Goal: Transaction & Acquisition: Purchase product/service

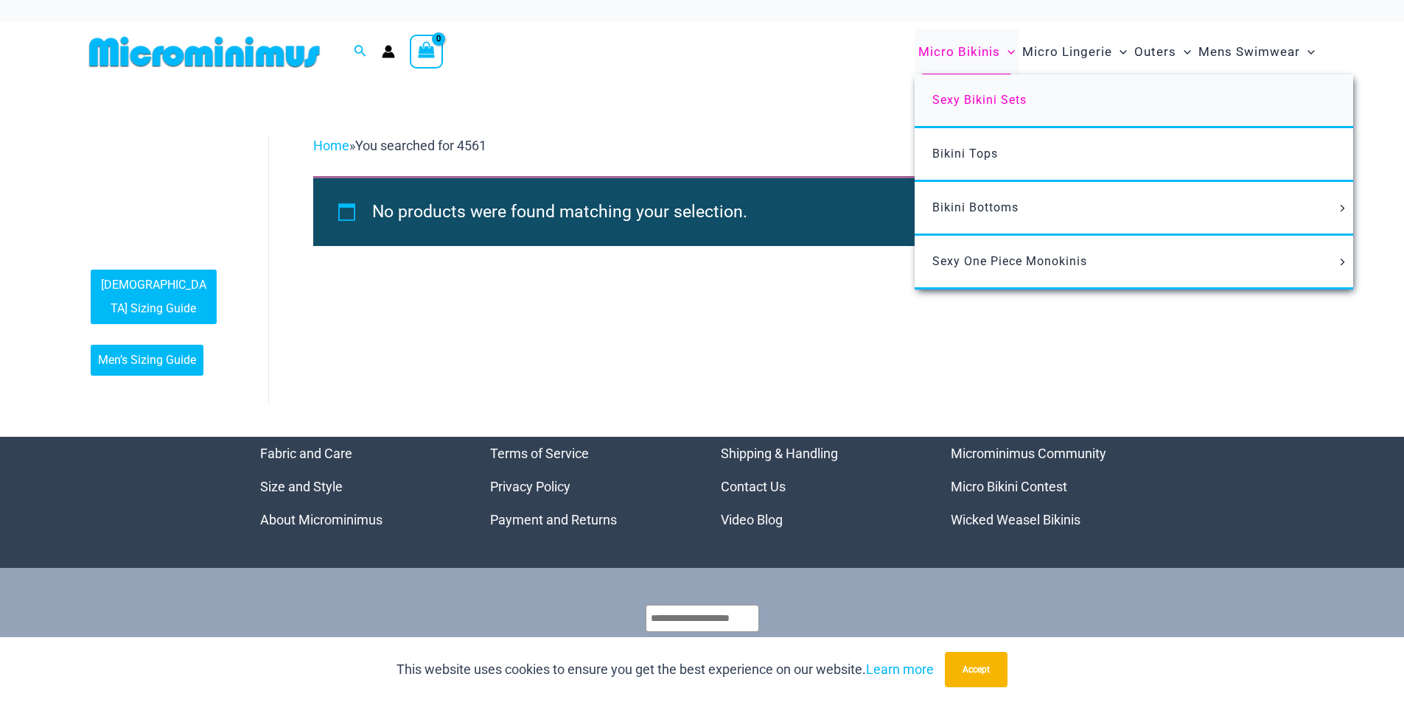
click at [980, 96] on span "Sexy Bikini Sets" at bounding box center [979, 100] width 94 height 14
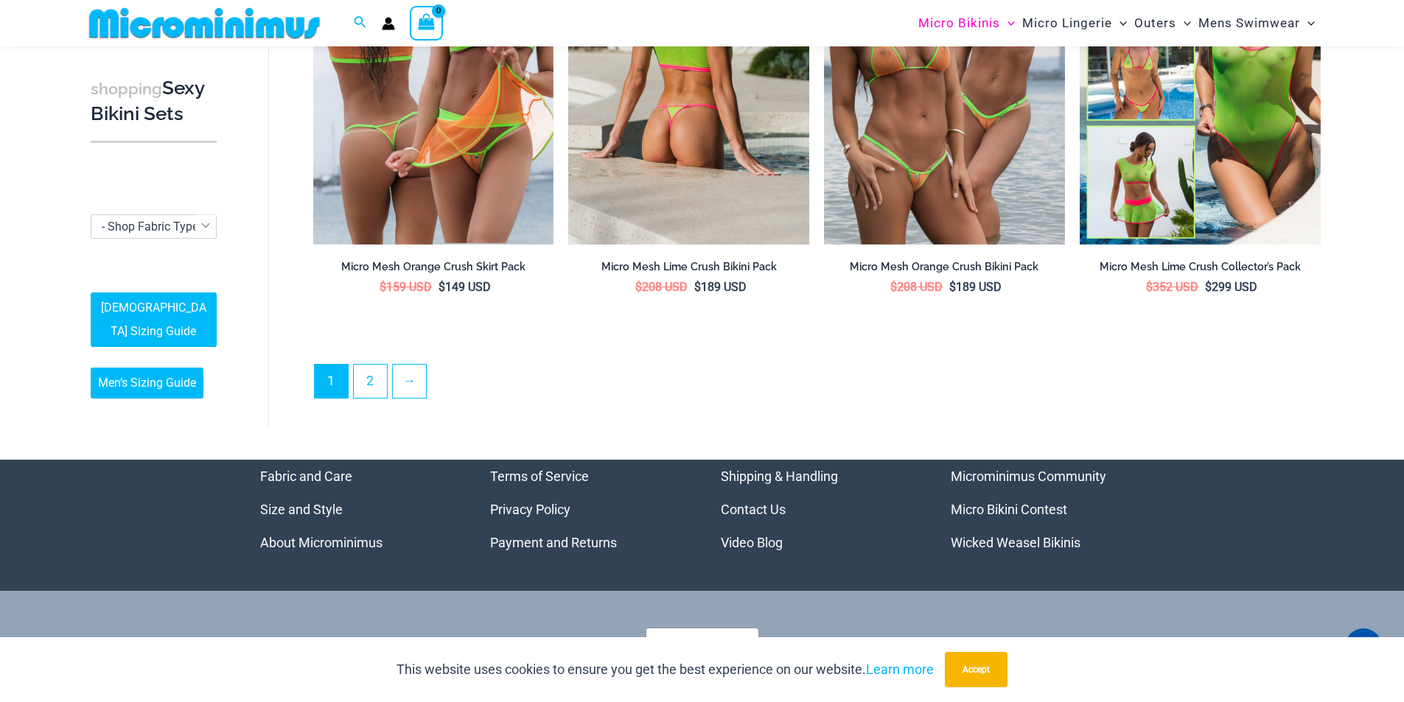
scroll to position [3418, 0]
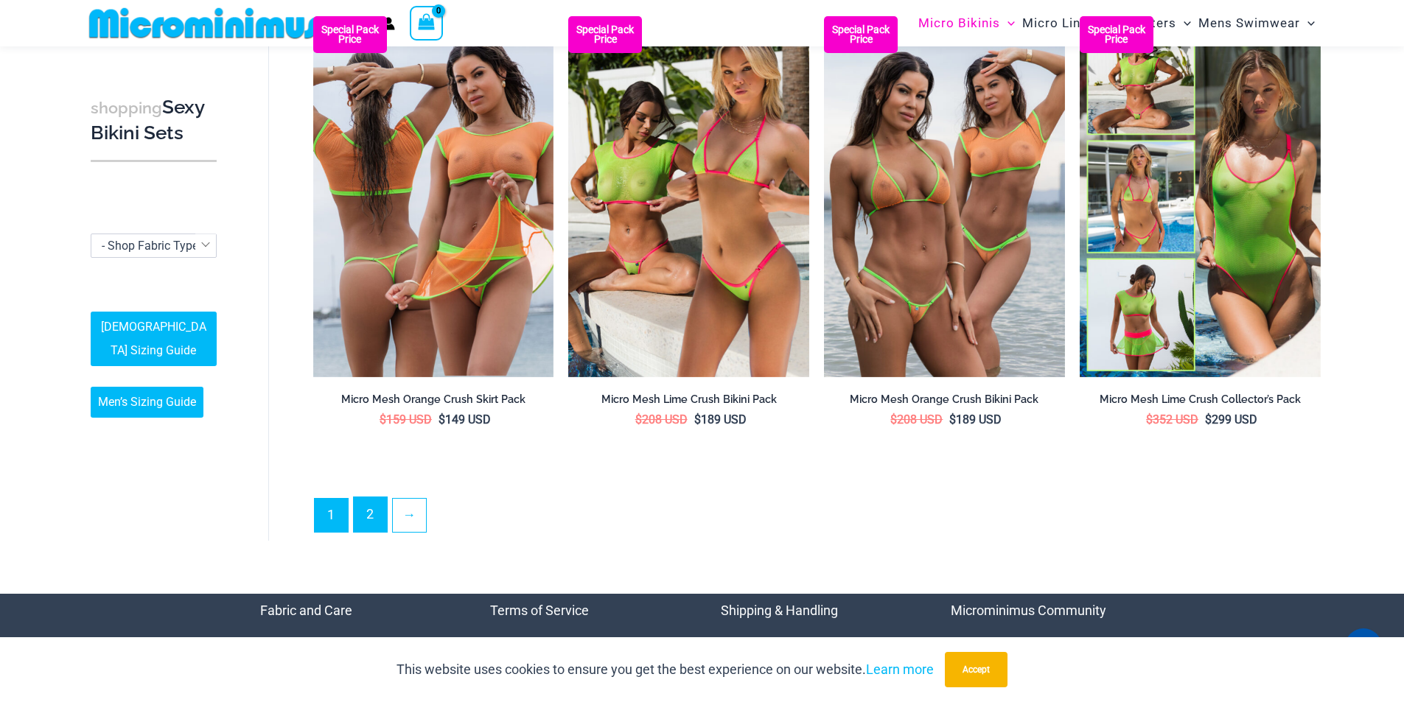
click at [368, 513] on link "2" at bounding box center [370, 515] width 33 height 35
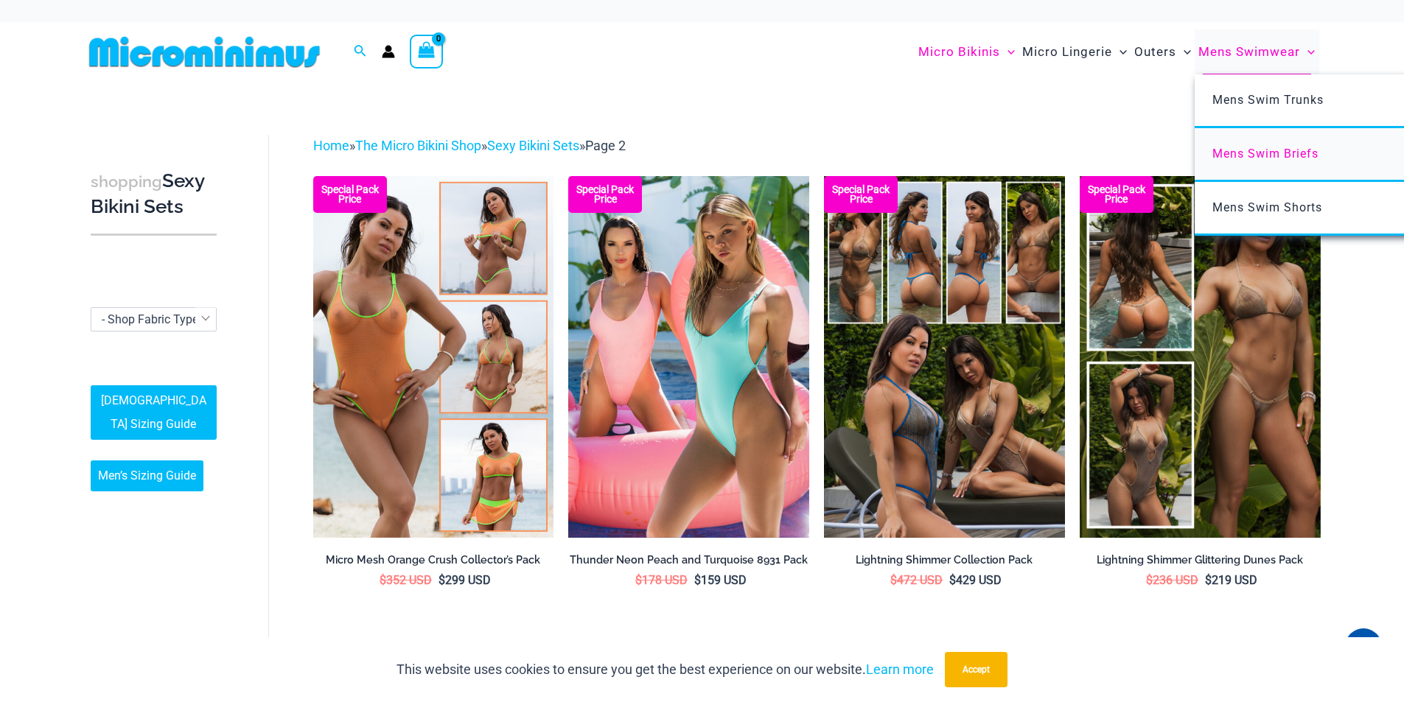
click at [1285, 158] on span "Mens Swim Briefs" at bounding box center [1265, 154] width 106 height 14
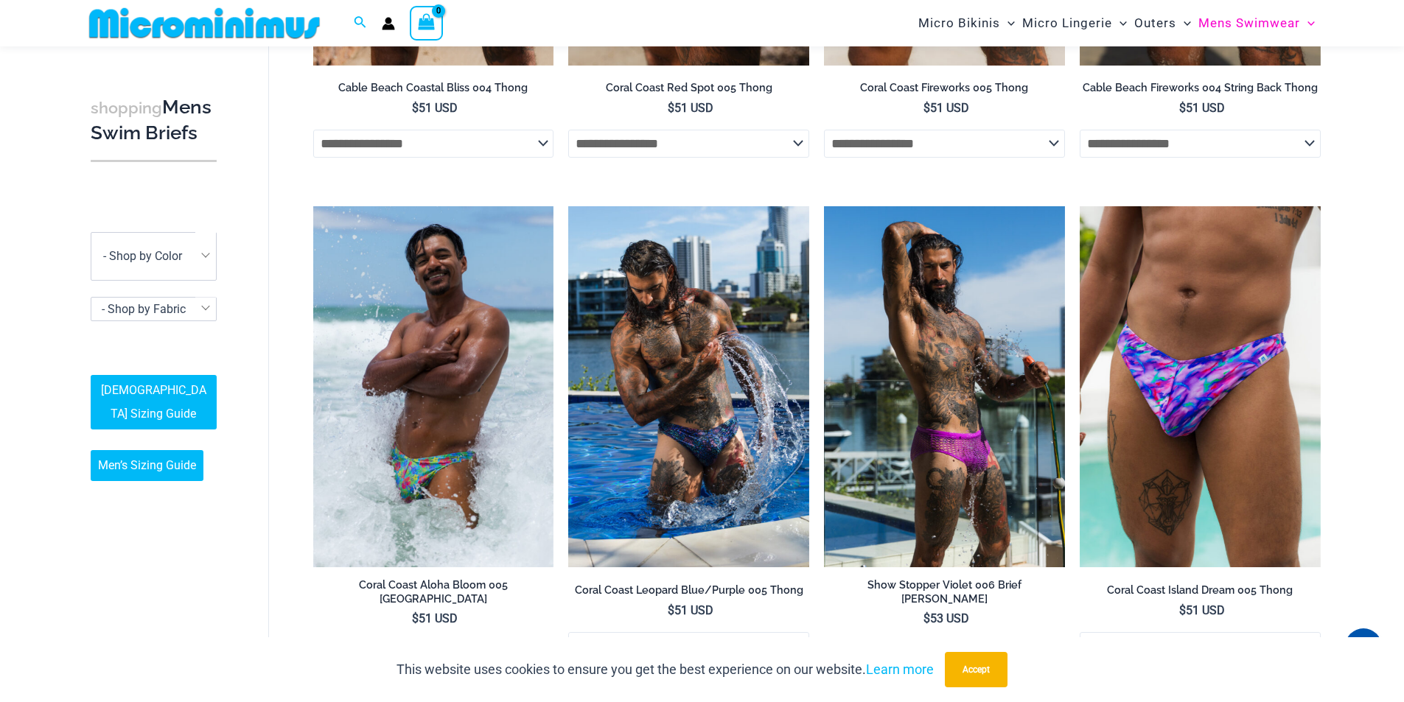
scroll to position [433, 0]
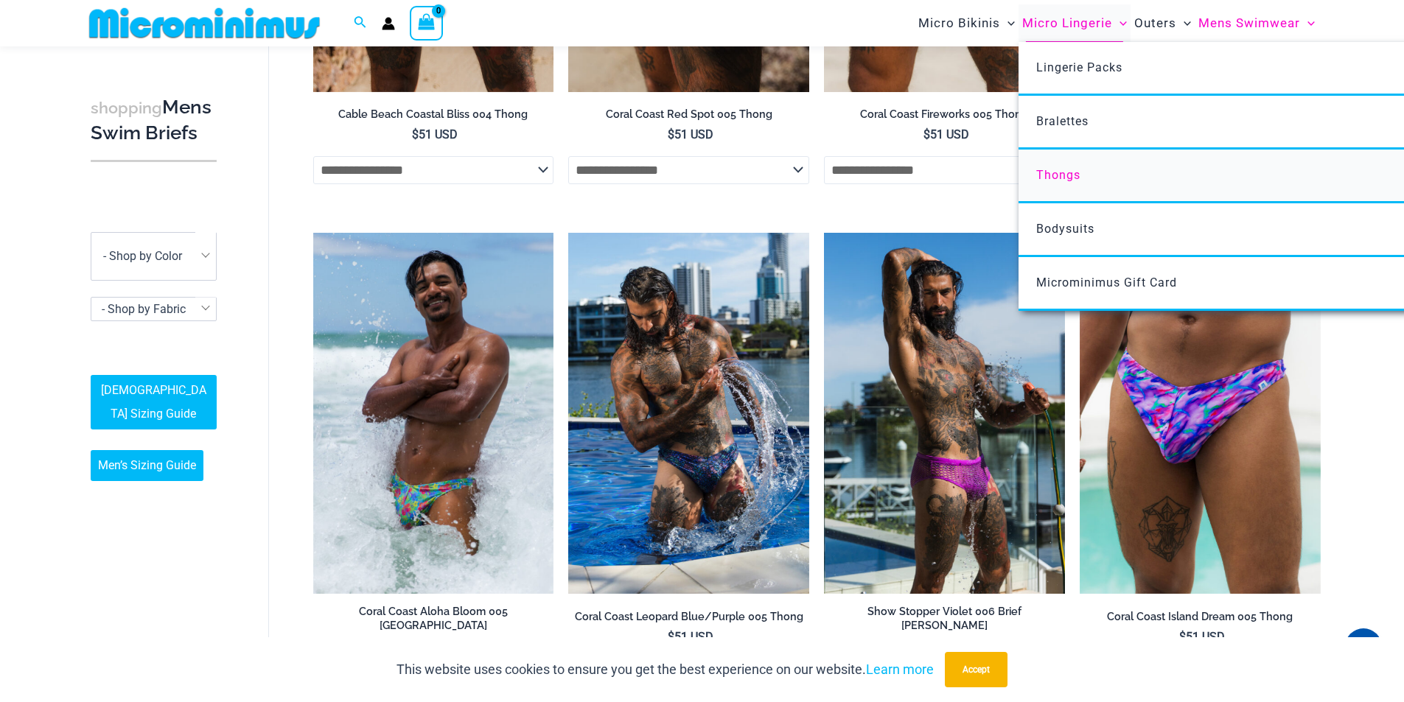
click at [1066, 175] on span "Thongs" at bounding box center [1058, 175] width 44 height 14
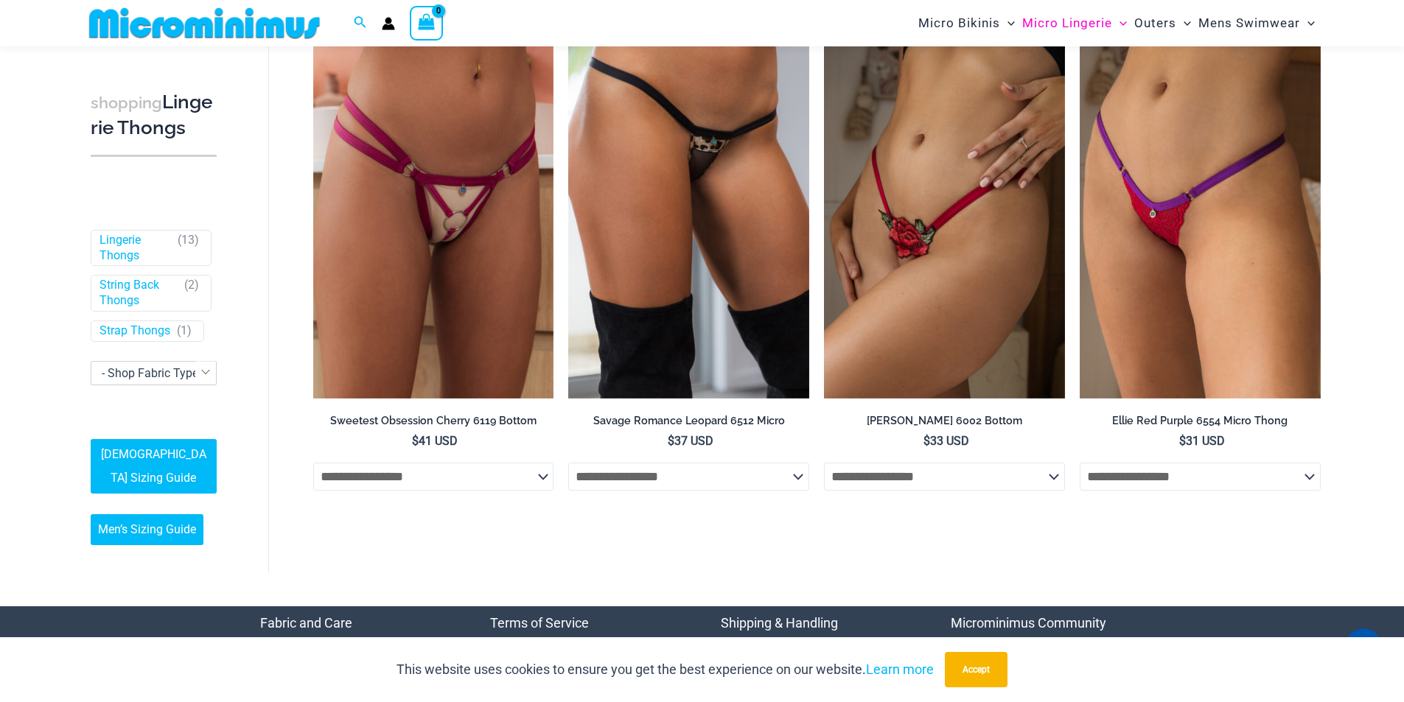
scroll to position [1833, 0]
